Goal: Task Accomplishment & Management: Use online tool/utility

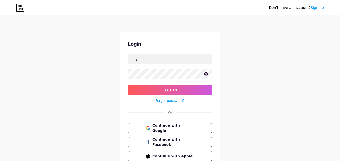
type input "[EMAIL_ADDRESS][DOMAIN_NAME]"
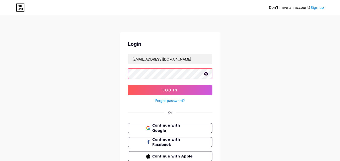
click at [128, 85] on button "Log In" at bounding box center [170, 90] width 85 height 10
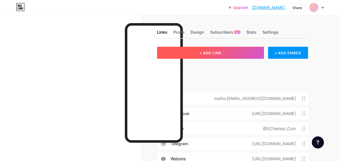
click at [195, 55] on button "+ ADD LINK" at bounding box center [210, 53] width 107 height 12
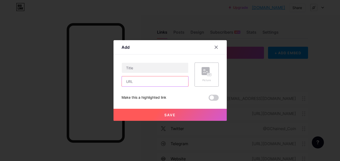
click at [161, 81] on input "text" at bounding box center [155, 81] width 66 height 10
paste input "[URL][DOMAIN_NAME]"
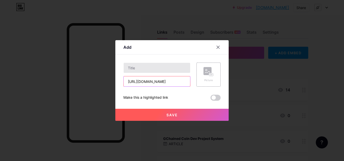
type input "[URL][DOMAIN_NAME]"
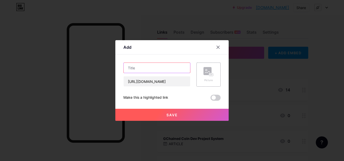
click at [156, 67] on input "text" at bounding box center [157, 68] width 66 height 10
type input "CryptoEx"
click at [171, 118] on button "Save" at bounding box center [171, 115] width 113 height 12
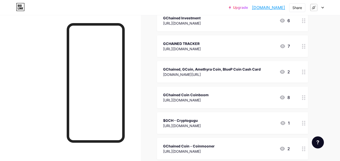
scroll to position [1713, 0]
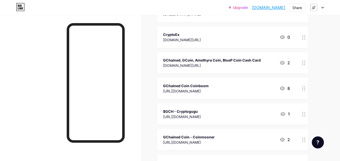
drag, startPoint x: 312, startPoint y: 105, endPoint x: 341, endPoint y: 24, distance: 86.6
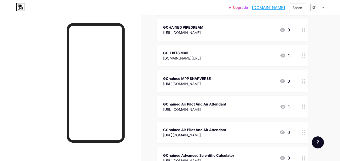
scroll to position [4221, 0]
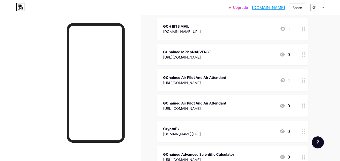
click at [323, 8] on icon at bounding box center [322, 8] width 3 height 2
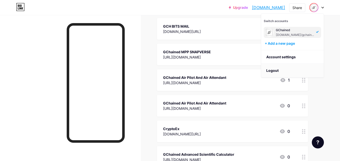
click at [284, 72] on li "Logout" at bounding box center [292, 71] width 62 height 14
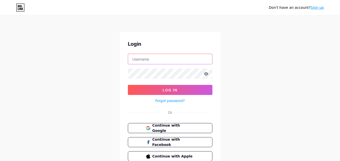
type input "[EMAIL_ADDRESS][DOMAIN_NAME]"
